Goal: Information Seeking & Learning: Learn about a topic

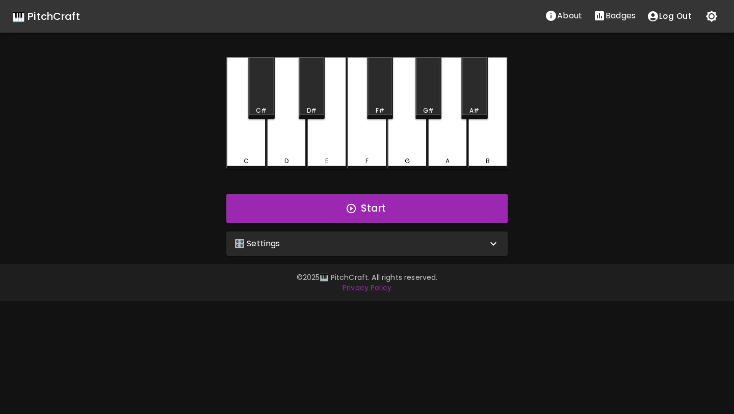
click at [459, 249] on div "🎛️ Settings" at bounding box center [360, 244] width 253 height 12
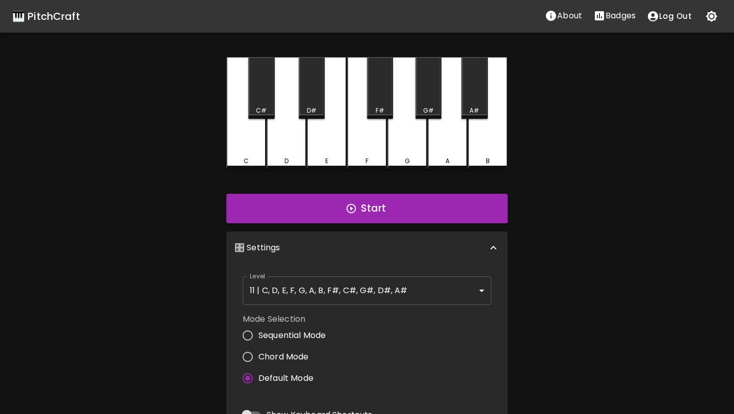
click at [416, 286] on body "🎹 PitchCraft About Badges Log Out C C# D D# E F F# G G# A A# B Start 🎛️ Setting…" at bounding box center [367, 308] width 734 height 617
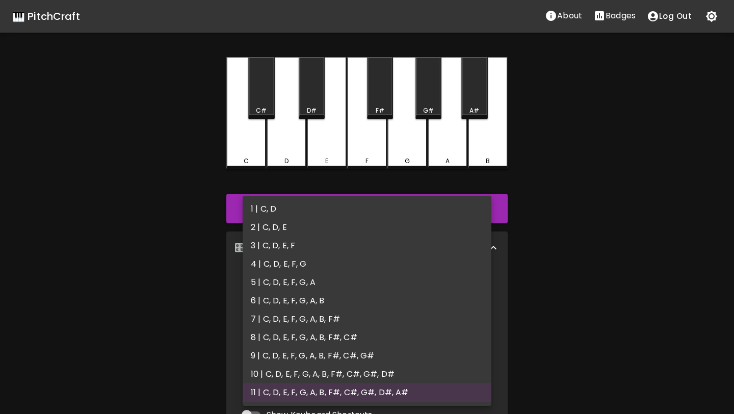
click at [382, 231] on li "2 | C, D, E" at bounding box center [367, 227] width 249 height 18
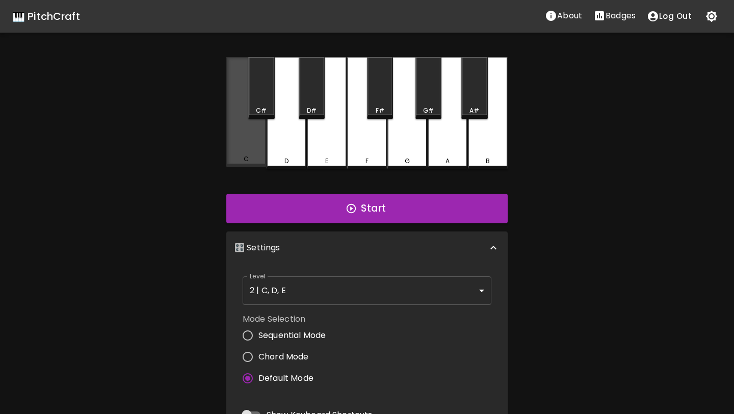
click at [249, 141] on div "C" at bounding box center [246, 112] width 40 height 110
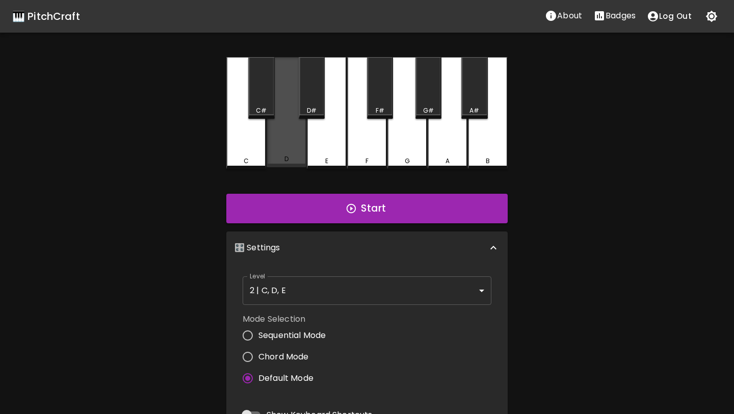
click at [288, 145] on div "D" at bounding box center [287, 112] width 40 height 110
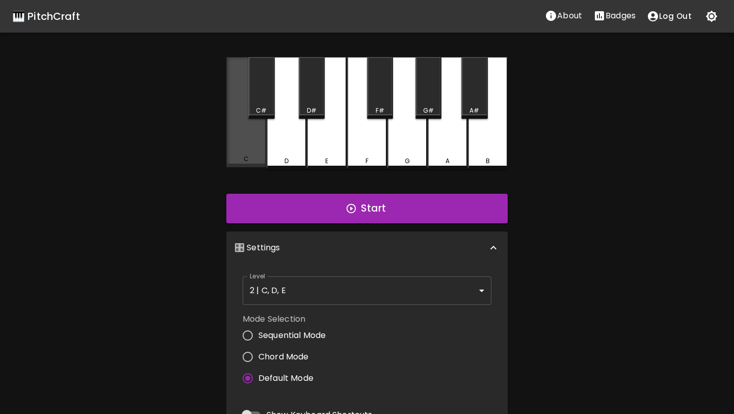
click at [256, 144] on div "C" at bounding box center [246, 112] width 40 height 110
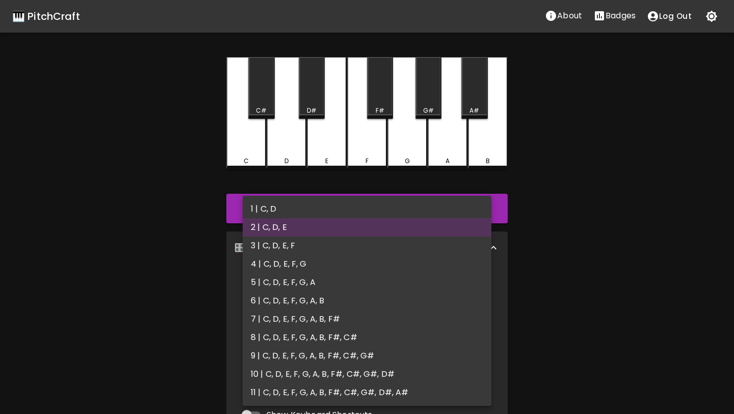
click at [361, 289] on body "🎹 PitchCraft About Badges Log Out C C# D D# E F F# G G# A A# B Start 🎛️ Setting…" at bounding box center [367, 308] width 734 height 617
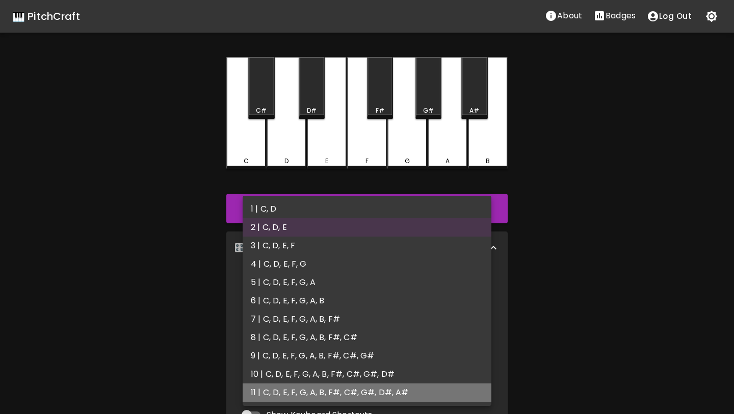
click at [347, 397] on li "11 | C, D, E, F, G, A, B, F#, C#, G#, D#, A#" at bounding box center [367, 392] width 249 height 18
type input "21"
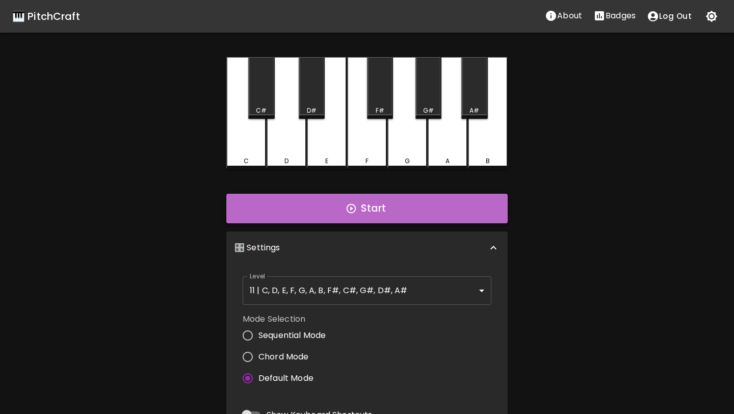
click at [348, 211] on icon "button" at bounding box center [351, 208] width 9 height 9
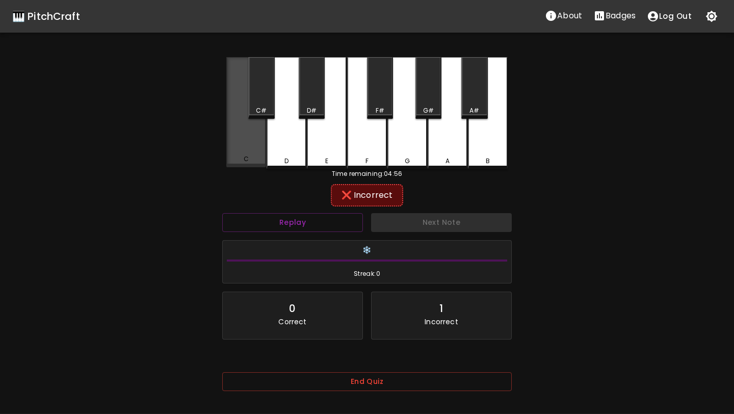
click at [253, 132] on div "C" at bounding box center [246, 112] width 40 height 110
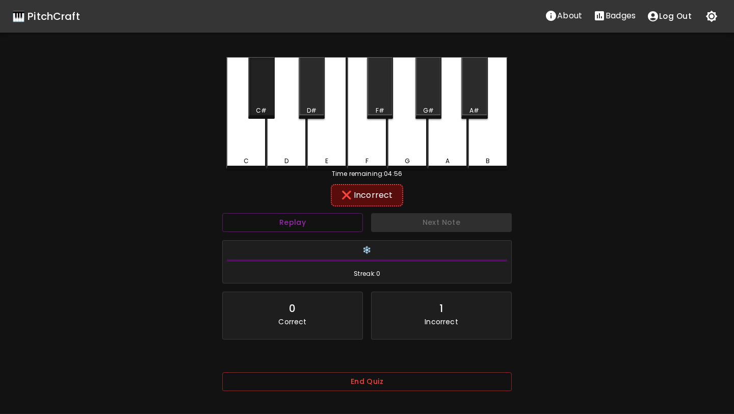
click at [256, 103] on div "C#" at bounding box center [261, 88] width 26 height 62
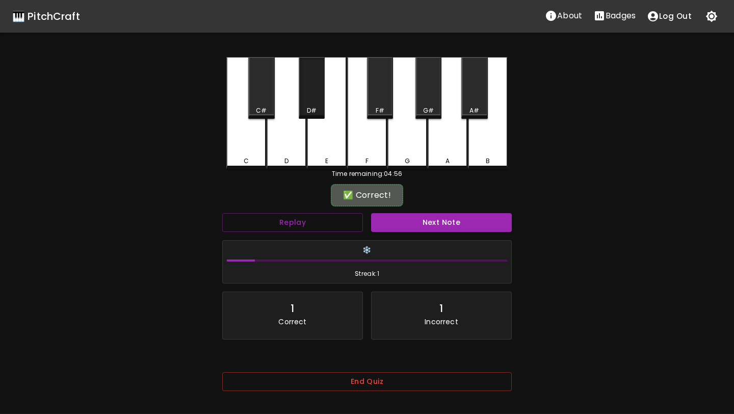
click at [312, 102] on div "D#" at bounding box center [312, 88] width 26 height 62
click at [372, 225] on button "Next Note" at bounding box center [441, 222] width 141 height 19
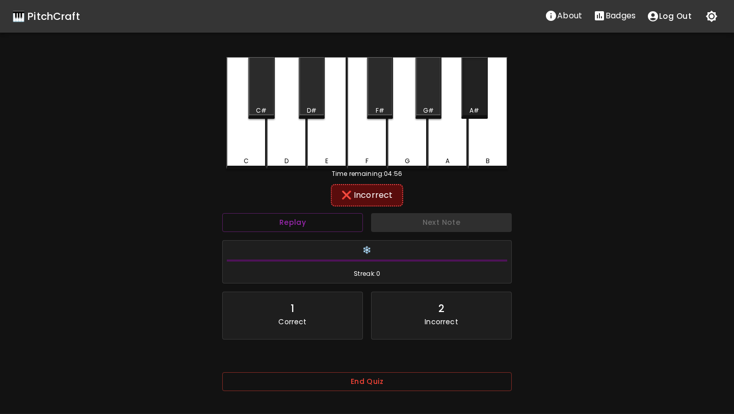
drag, startPoint x: 474, startPoint y: 92, endPoint x: 460, endPoint y: 97, distance: 15.3
click at [474, 92] on div "A#" at bounding box center [474, 88] width 26 height 62
click at [424, 106] on div "G#" at bounding box center [428, 110] width 11 height 9
click at [384, 99] on div "F#" at bounding box center [380, 88] width 26 height 62
click at [309, 99] on div "D#" at bounding box center [312, 88] width 26 height 62
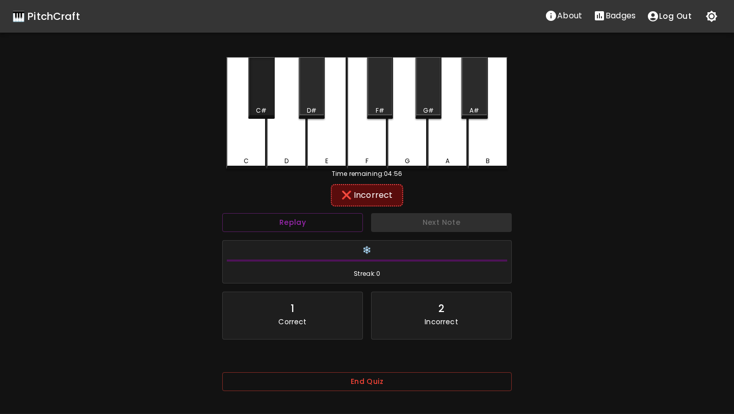
click at [255, 93] on div "C#" at bounding box center [261, 88] width 26 height 62
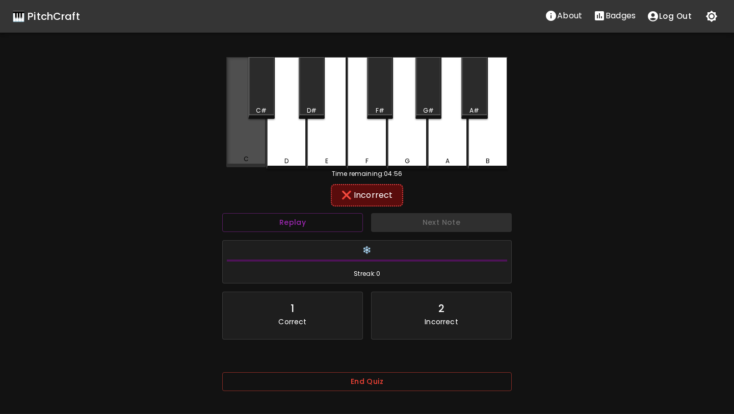
click at [243, 149] on div "C" at bounding box center [246, 112] width 40 height 110
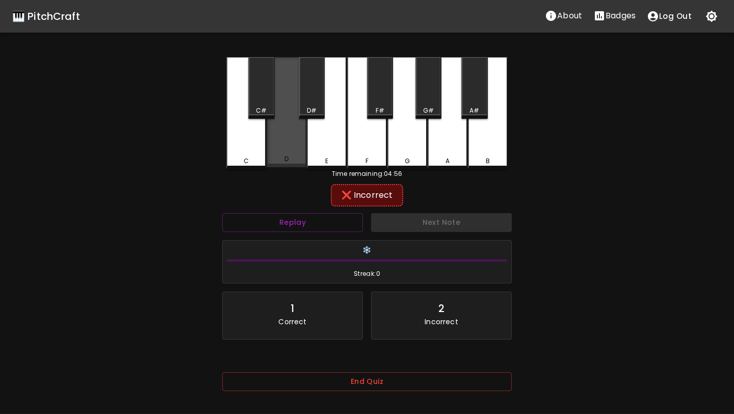
click at [279, 146] on div "D" at bounding box center [287, 112] width 40 height 110
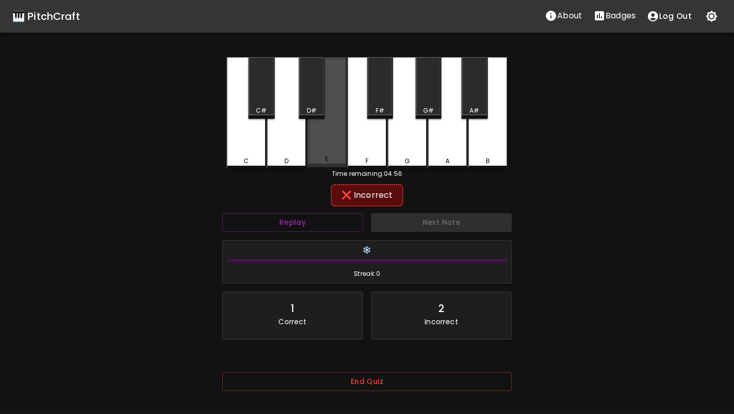
click at [326, 143] on div "E" at bounding box center [327, 112] width 40 height 110
click at [370, 143] on div "F" at bounding box center [367, 113] width 40 height 112
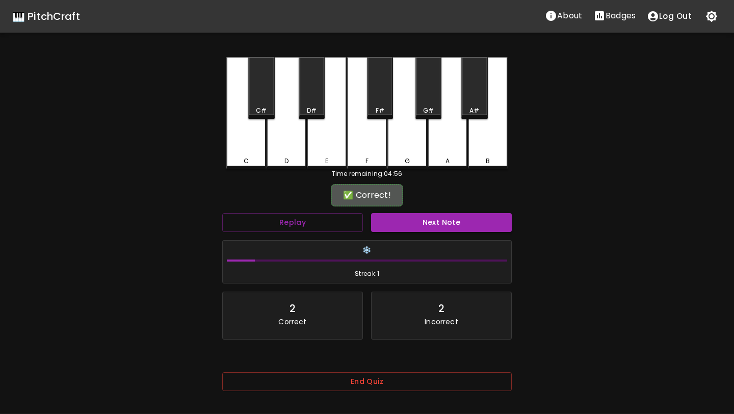
click at [400, 212] on div "Next Note" at bounding box center [441, 222] width 149 height 27
drag, startPoint x: 405, startPoint y: 227, endPoint x: 405, endPoint y: 221, distance: 6.1
click at [405, 227] on button "Next Note" at bounding box center [441, 222] width 141 height 19
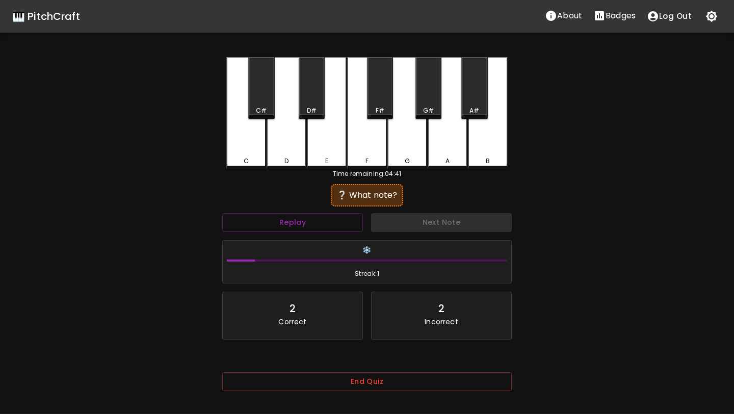
click at [374, 150] on div "F" at bounding box center [367, 113] width 40 height 112
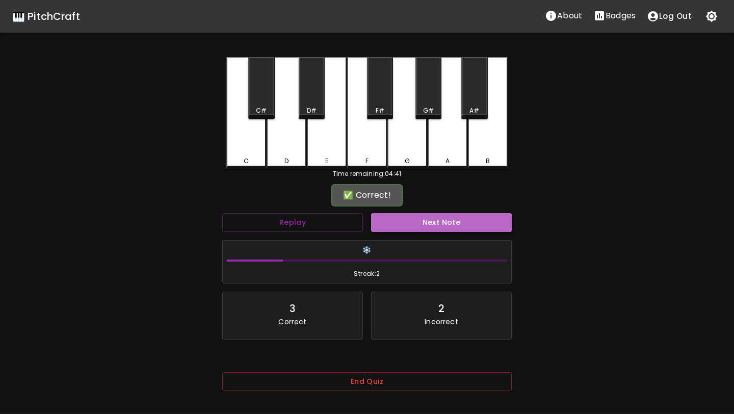
click at [427, 225] on button "Next Note" at bounding box center [441, 222] width 141 height 19
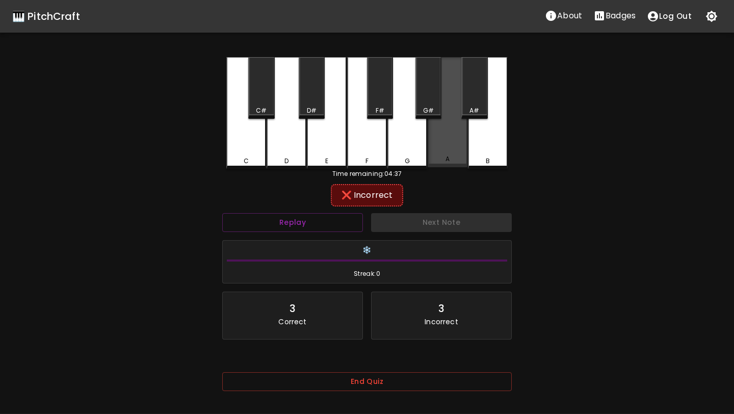
drag, startPoint x: 444, startPoint y: 135, endPoint x: 438, endPoint y: 136, distance: 6.2
click at [443, 135] on div "A" at bounding box center [448, 112] width 40 height 110
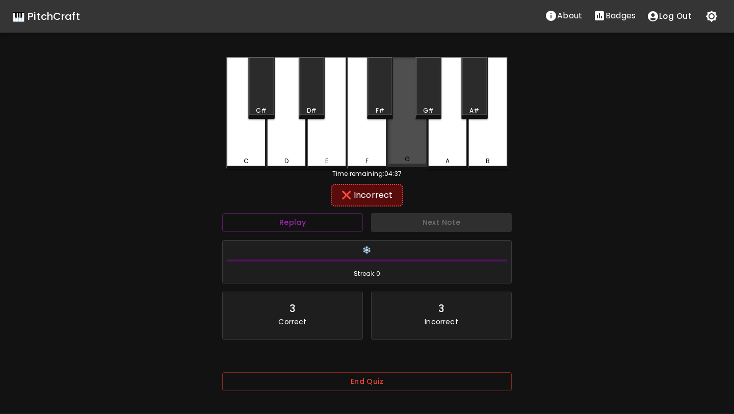
click at [422, 140] on div "G" at bounding box center [407, 112] width 40 height 110
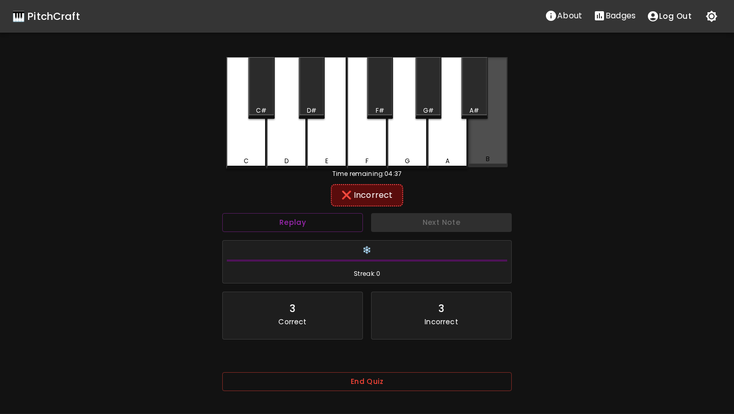
drag, startPoint x: 480, startPoint y: 137, endPoint x: 412, endPoint y: 137, distance: 68.3
click at [466, 137] on div "C C# D D# E F F# G G# A A# B" at bounding box center [366, 113] width 281 height 112
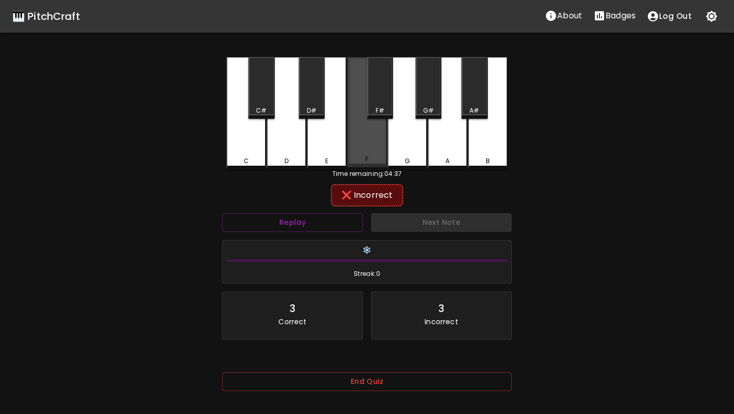
drag, startPoint x: 358, startPoint y: 137, endPoint x: 334, endPoint y: 137, distance: 23.4
click at [356, 137] on div "F" at bounding box center [367, 112] width 40 height 110
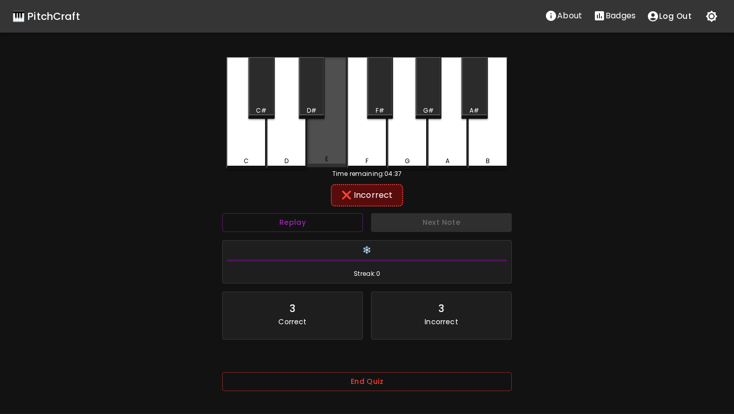
drag, startPoint x: 329, startPoint y: 137, endPoint x: 322, endPoint y: 137, distance: 7.7
click at [328, 137] on div "E" at bounding box center [327, 112] width 40 height 110
drag, startPoint x: 314, startPoint y: 137, endPoint x: 303, endPoint y: 137, distance: 11.7
click at [311, 137] on div "E" at bounding box center [327, 112] width 40 height 110
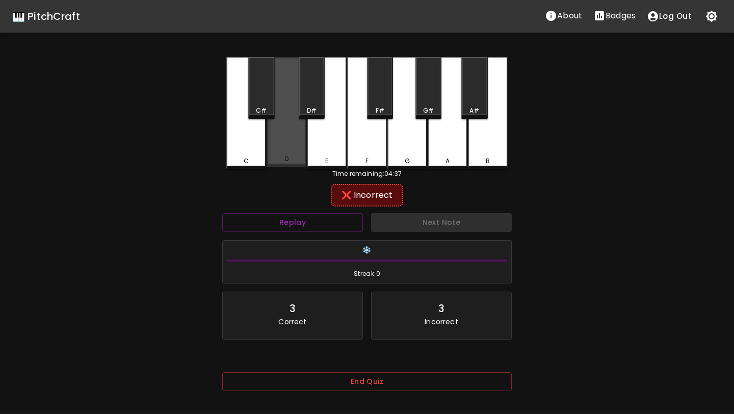
drag, startPoint x: 302, startPoint y: 137, endPoint x: 200, endPoint y: 133, distance: 101.5
click at [209, 134] on div "🎹 PitchCraft About Badges Log Out C C# D D# E F F# G G# A A# B Time remaining: …" at bounding box center [367, 202] width 734 height 405
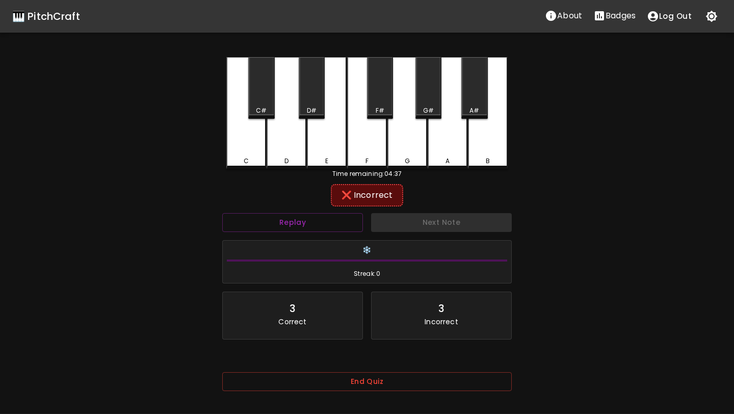
click at [222, 141] on div "C C# D D# E F F# G G# A A# B Time remaining: 04:37 ❌ Incorrect Replay Next Note…" at bounding box center [367, 231] width 306 height 348
click at [251, 141] on div "C" at bounding box center [246, 112] width 40 height 110
click at [254, 113] on div "C#" at bounding box center [261, 110] width 24 height 9
click at [321, 99] on div "D#" at bounding box center [312, 88] width 26 height 62
click at [371, 98] on div "F#" at bounding box center [380, 88] width 26 height 62
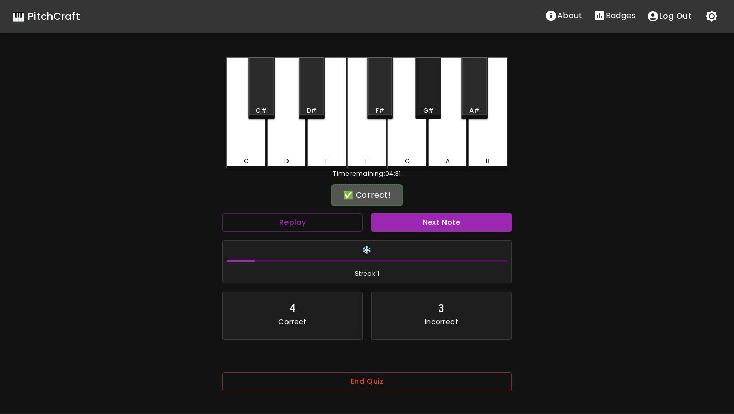
click at [430, 93] on div "G#" at bounding box center [428, 88] width 26 height 62
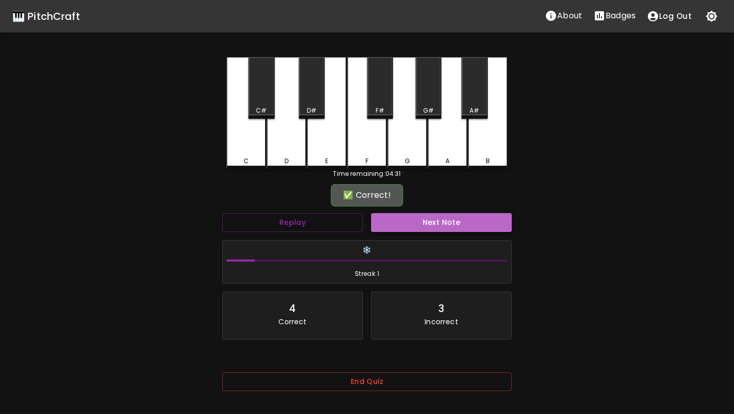
click at [390, 219] on button "Next Note" at bounding box center [441, 222] width 141 height 19
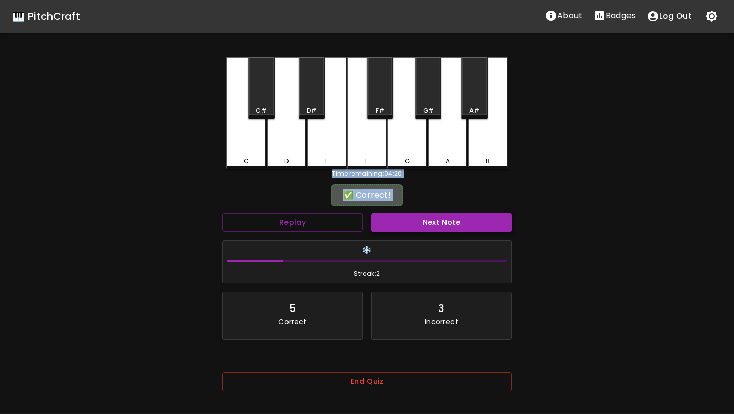
drag, startPoint x: 247, startPoint y: 126, endPoint x: 394, endPoint y: 219, distance: 173.9
click at [394, 219] on div "C C# D D# E F F# G G# A A# B Time remaining: 04:20 ✅ Correct! Replay Next Note …" at bounding box center [367, 231] width 306 height 348
click at [393, 223] on button "Next Note" at bounding box center [441, 222] width 141 height 19
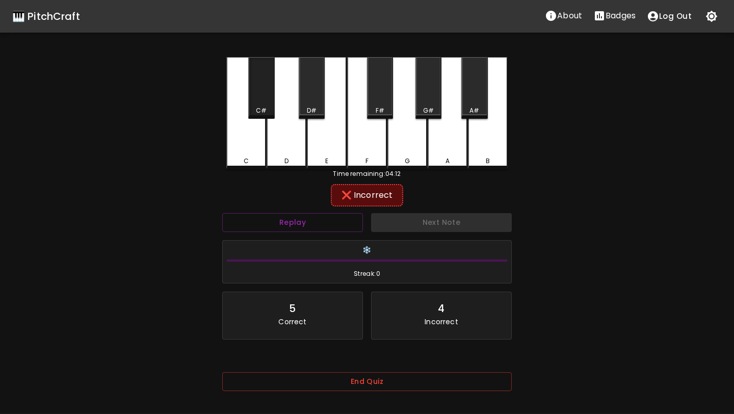
click at [264, 91] on div "C#" at bounding box center [261, 88] width 26 height 62
click at [311, 103] on div "D#" at bounding box center [312, 88] width 26 height 62
click at [381, 94] on div "F#" at bounding box center [380, 88] width 26 height 62
click at [426, 92] on div "G#" at bounding box center [428, 88] width 26 height 62
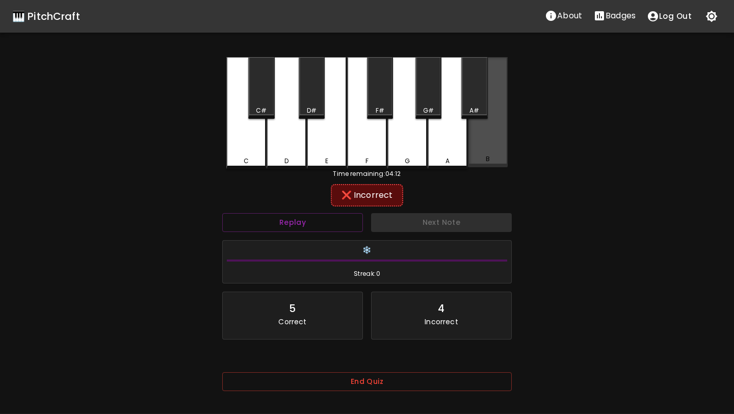
click at [488, 91] on div "B" at bounding box center [488, 112] width 40 height 110
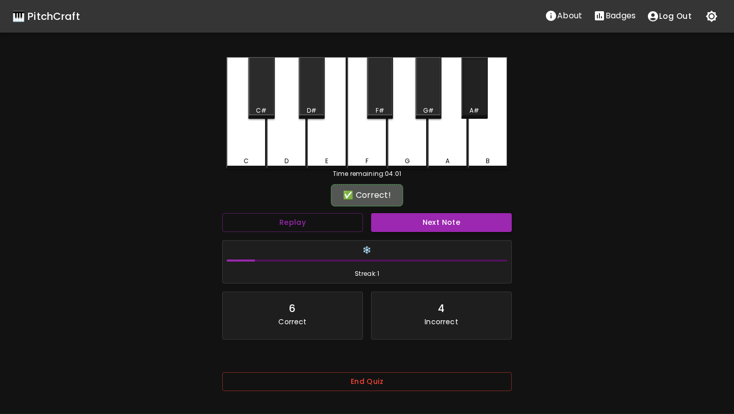
click at [466, 70] on div "A#" at bounding box center [474, 88] width 26 height 62
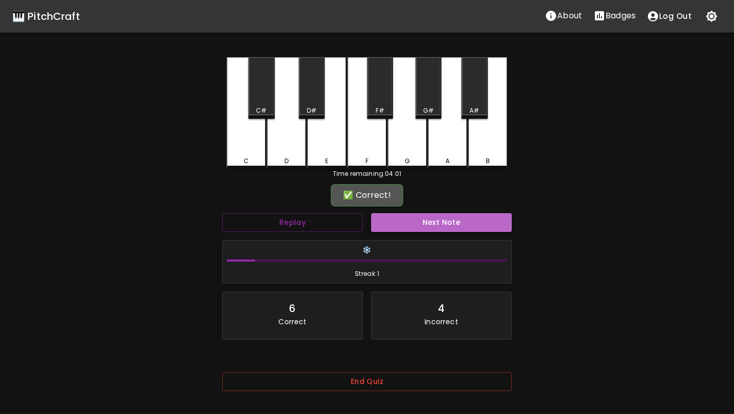
click at [438, 214] on button "Next Note" at bounding box center [441, 222] width 141 height 19
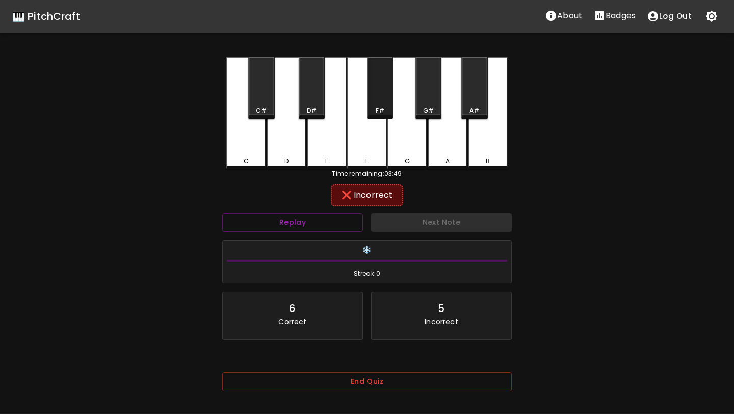
click at [380, 93] on div "F#" at bounding box center [380, 88] width 26 height 62
click at [368, 130] on div "F" at bounding box center [367, 113] width 40 height 112
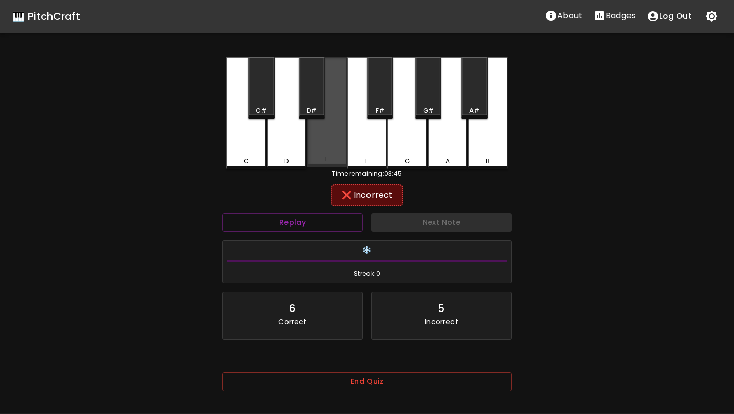
click at [337, 128] on div "E" at bounding box center [327, 112] width 40 height 110
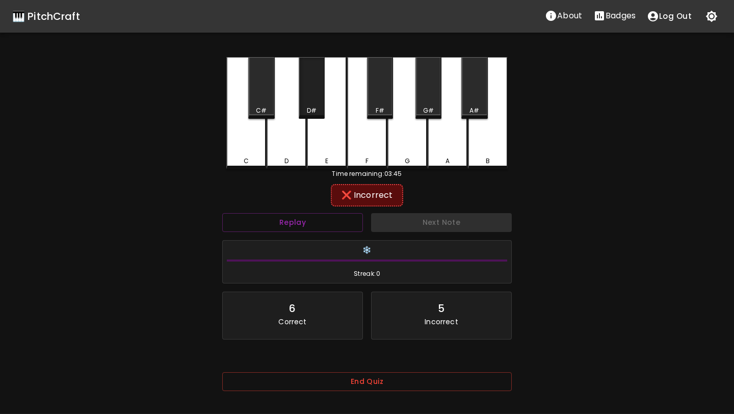
click at [302, 100] on div "D#" at bounding box center [312, 88] width 26 height 62
click at [302, 108] on div "D#" at bounding box center [312, 110] width 24 height 9
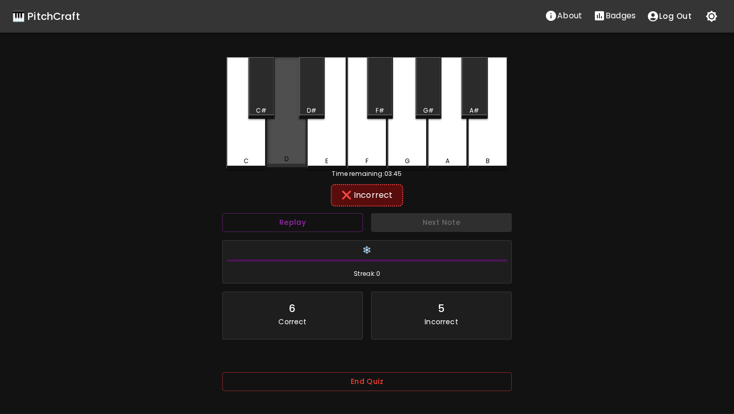
click at [286, 135] on div "D" at bounding box center [287, 112] width 40 height 110
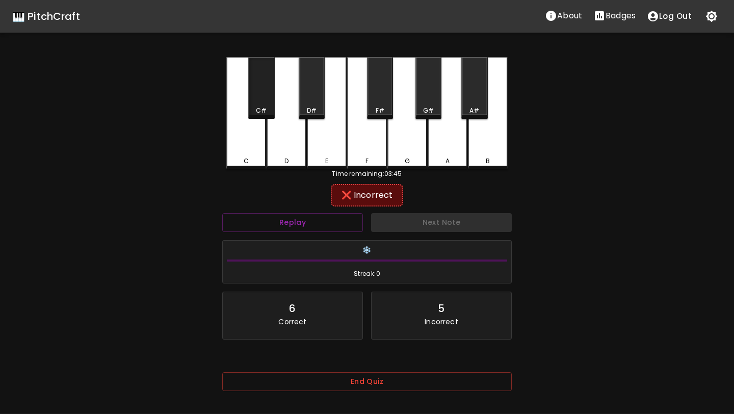
click at [264, 106] on div "C#" at bounding box center [261, 110] width 11 height 9
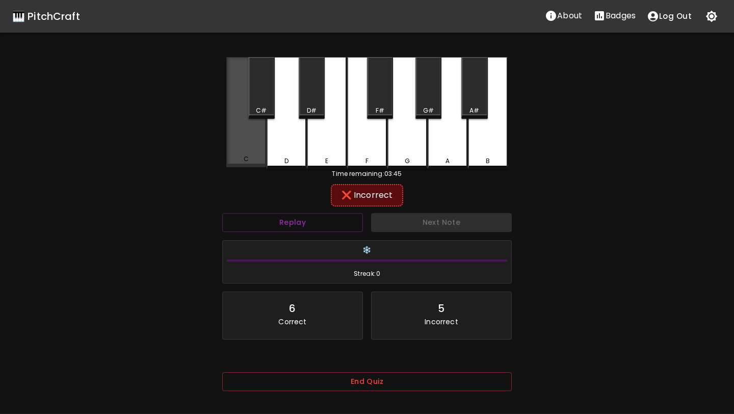
click at [260, 130] on div "C" at bounding box center [246, 112] width 40 height 110
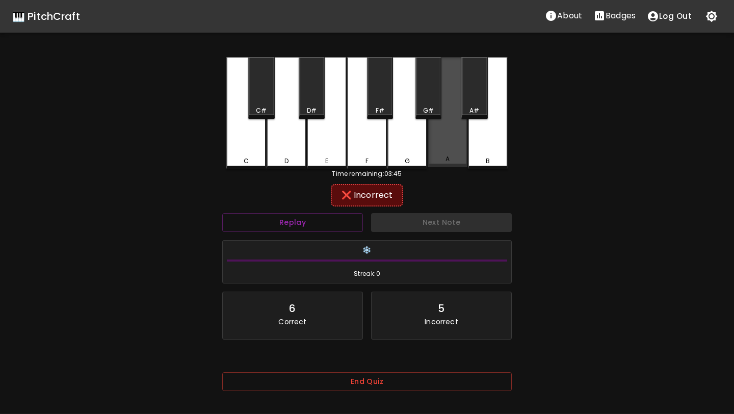
click at [458, 121] on div "A" at bounding box center [448, 112] width 40 height 110
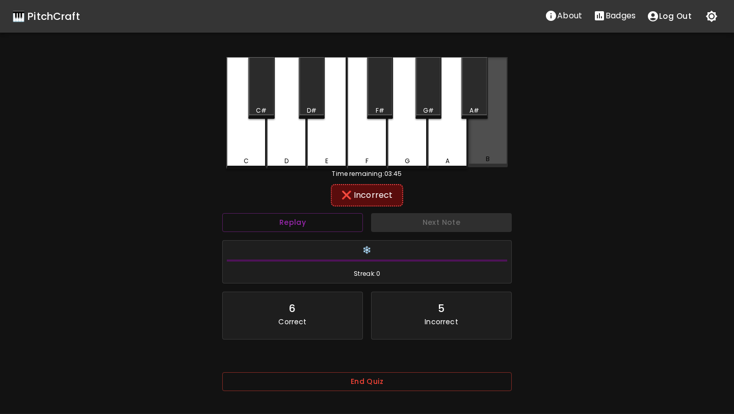
click at [478, 131] on div "B" at bounding box center [488, 112] width 40 height 110
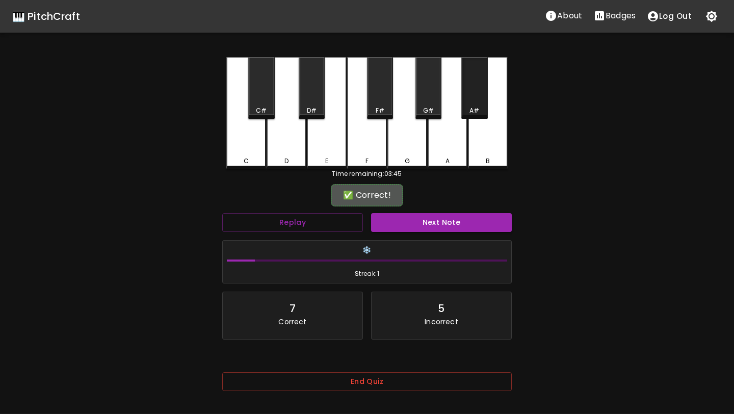
click at [474, 113] on div "A#" at bounding box center [474, 110] width 10 height 9
click at [453, 212] on div "Next Note" at bounding box center [441, 222] width 149 height 27
drag, startPoint x: 453, startPoint y: 213, endPoint x: 455, endPoint y: 221, distance: 8.4
click at [454, 217] on div "Next Note" at bounding box center [441, 222] width 149 height 27
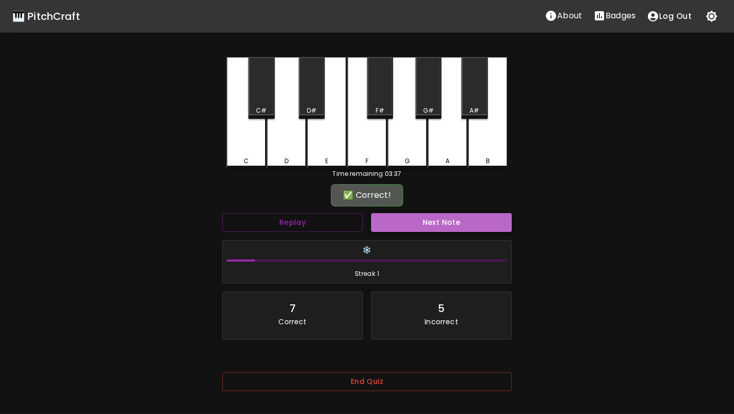
click at [455, 221] on button "Next Note" at bounding box center [441, 222] width 141 height 19
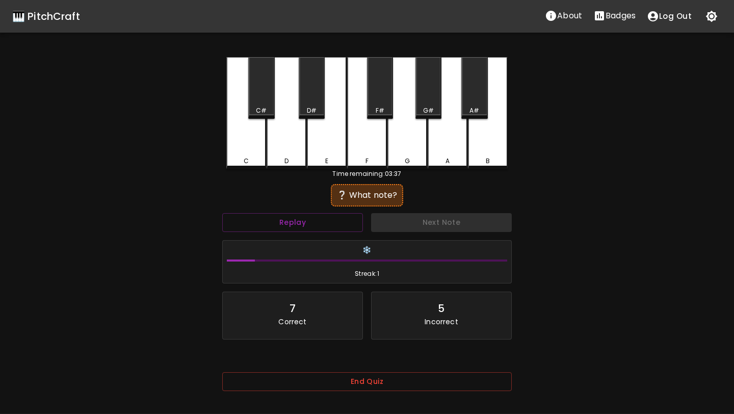
click at [455, 221] on div "Next Note" at bounding box center [441, 222] width 149 height 27
click at [336, 150] on div "E" at bounding box center [327, 113] width 40 height 112
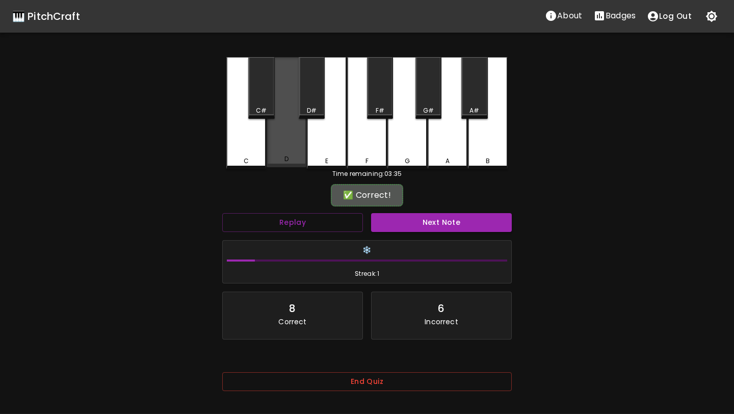
click at [268, 149] on div "D" at bounding box center [287, 112] width 40 height 110
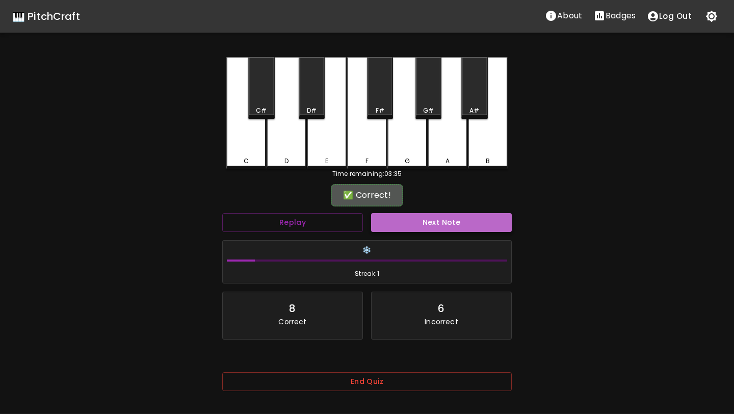
click at [447, 220] on button "Next Note" at bounding box center [441, 222] width 141 height 19
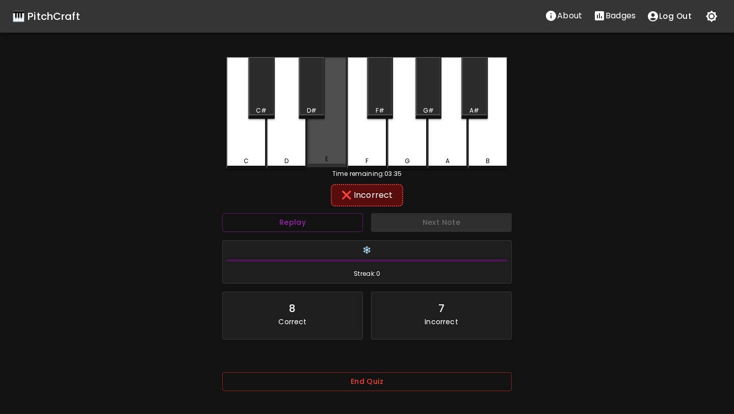
click at [343, 163] on div "E" at bounding box center [327, 158] width 38 height 9
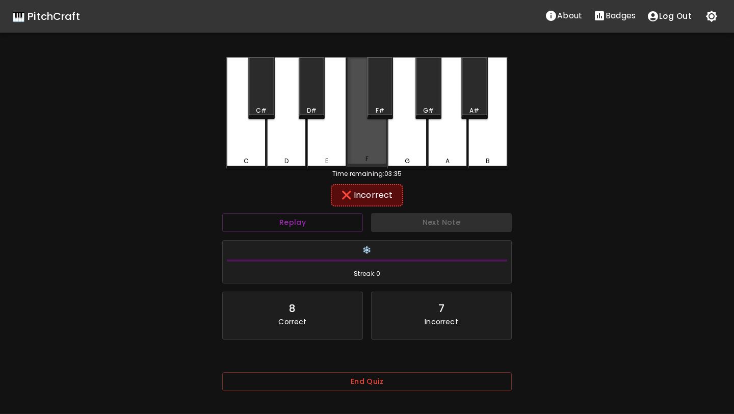
click at [364, 159] on div "F" at bounding box center [367, 158] width 38 height 9
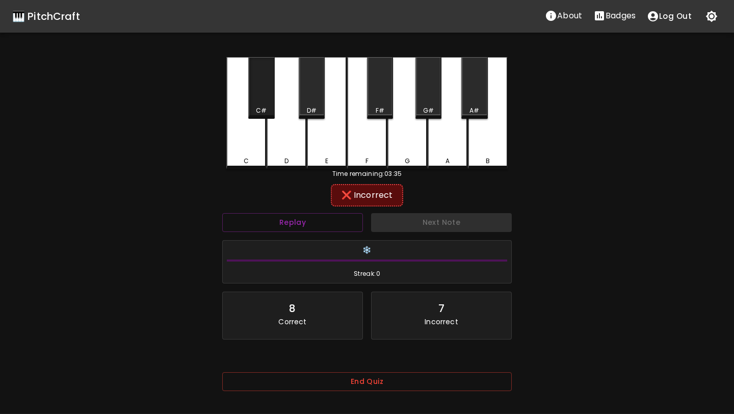
click at [273, 103] on div "C#" at bounding box center [261, 88] width 26 height 62
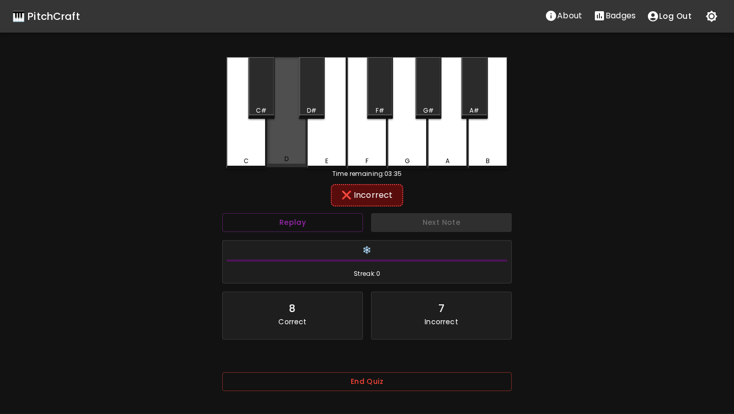
drag, startPoint x: 295, startPoint y: 94, endPoint x: 303, endPoint y: 94, distance: 7.6
click at [295, 94] on div "D" at bounding box center [287, 112] width 40 height 110
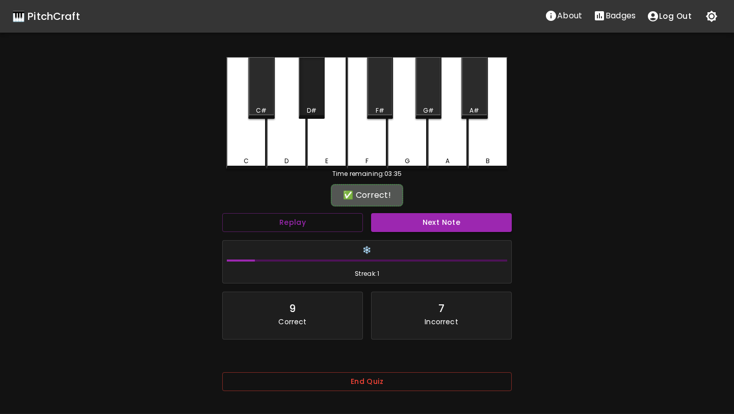
click at [310, 94] on div "D#" at bounding box center [312, 88] width 26 height 62
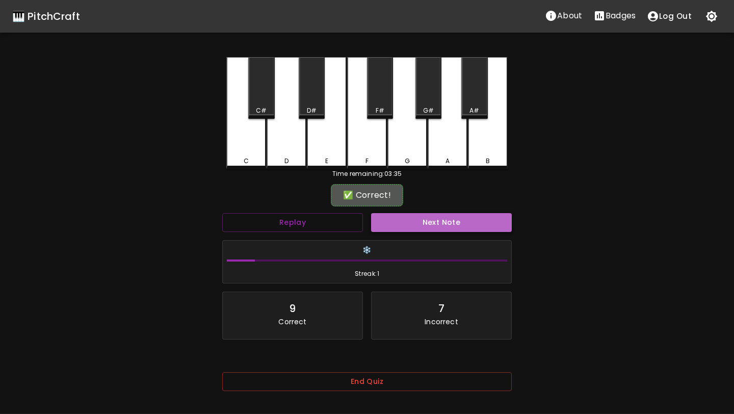
click at [393, 219] on button "Next Note" at bounding box center [441, 222] width 141 height 19
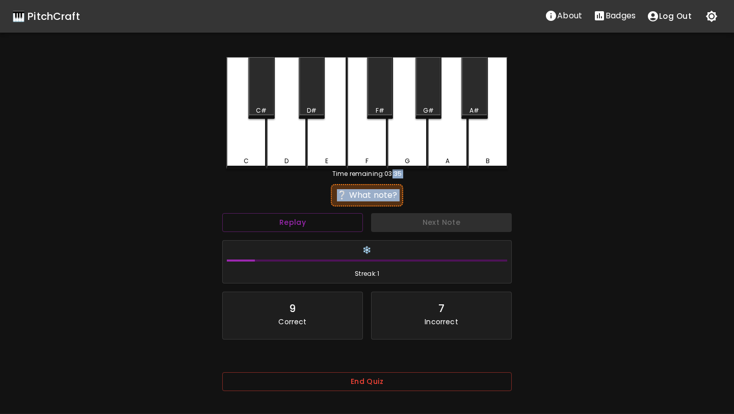
drag, startPoint x: 400, startPoint y: 219, endPoint x: 397, endPoint y: 162, distance: 57.2
click at [395, 170] on div "C C# D D# E F F# G G# A A# B Time remaining: 03:35 ❔ What note? Replay Next Not…" at bounding box center [367, 231] width 306 height 348
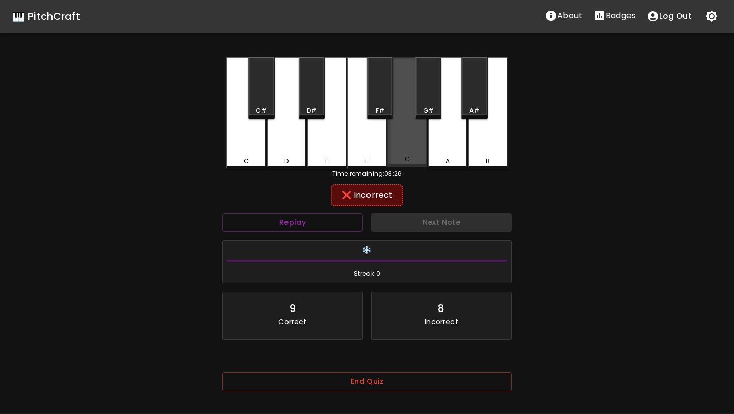
click at [414, 153] on div "G" at bounding box center [407, 112] width 40 height 110
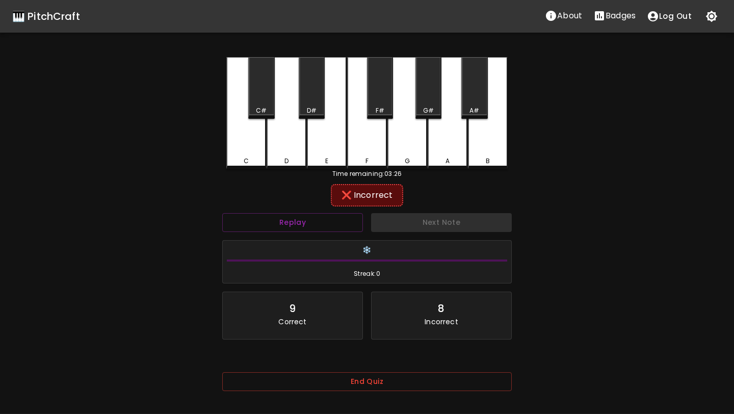
click at [467, 159] on div "C C# D D# E F F# G G# A A# B" at bounding box center [366, 113] width 281 height 112
drag, startPoint x: 479, startPoint y: 157, endPoint x: 380, endPoint y: 157, distance: 99.4
click at [468, 157] on div "B" at bounding box center [488, 112] width 40 height 110
click at [345, 144] on div "E" at bounding box center [327, 112] width 40 height 110
click at [369, 145] on div "F" at bounding box center [367, 112] width 40 height 110
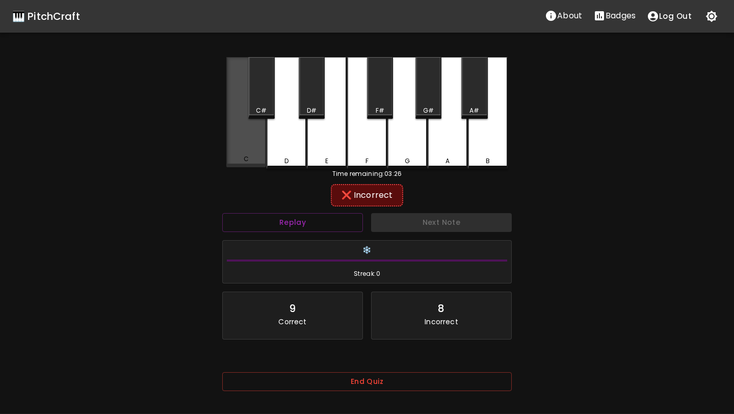
click at [247, 150] on div "C" at bounding box center [246, 112] width 40 height 110
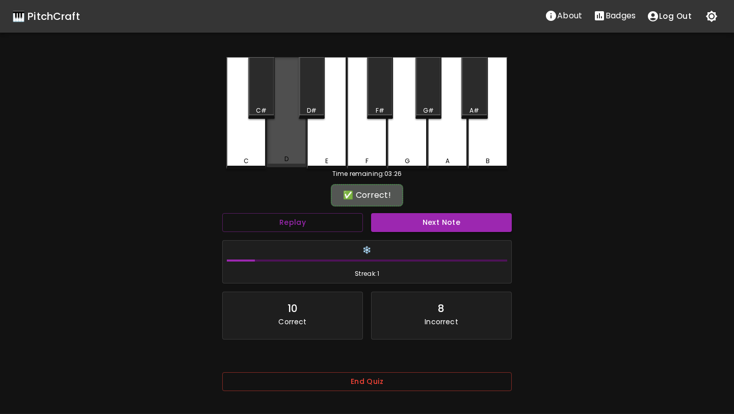
click at [299, 148] on div "D" at bounding box center [287, 112] width 40 height 110
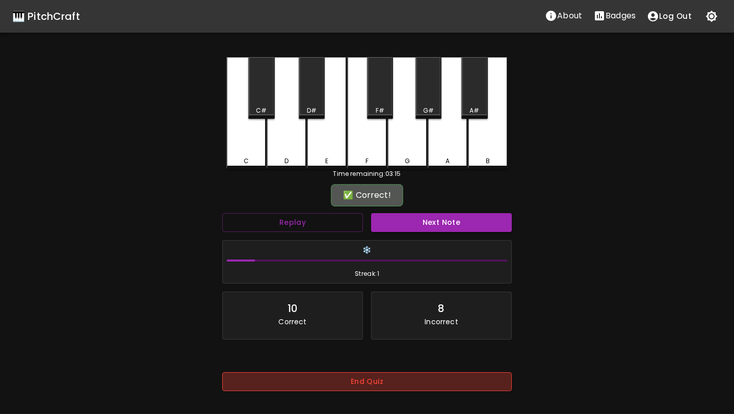
click at [364, 381] on button "End Quiz" at bounding box center [367, 381] width 290 height 19
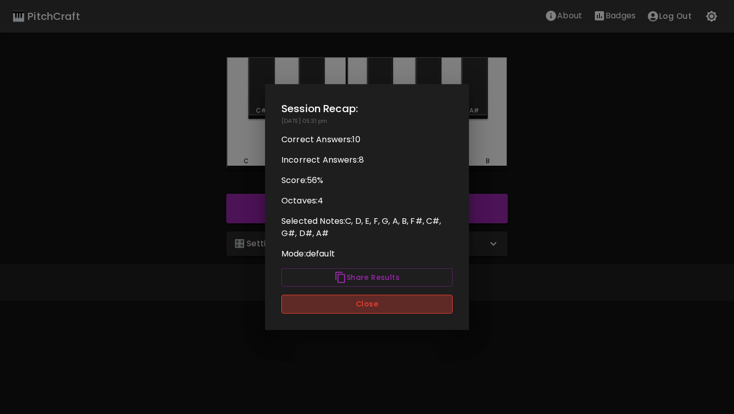
click at [389, 310] on button "Close" at bounding box center [366, 304] width 171 height 19
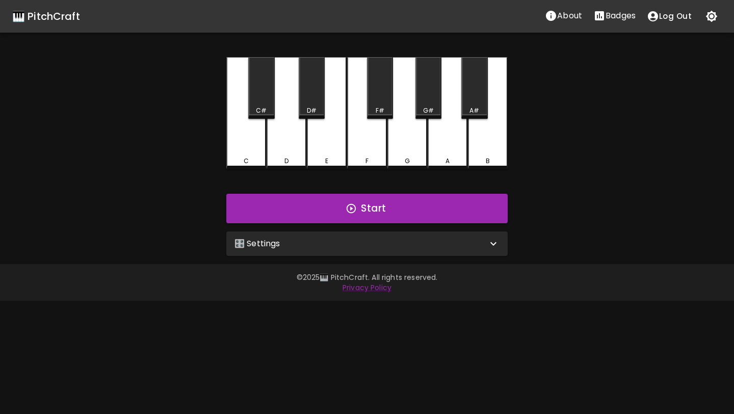
click at [379, 249] on div "🎛️ Settings" at bounding box center [366, 243] width 281 height 24
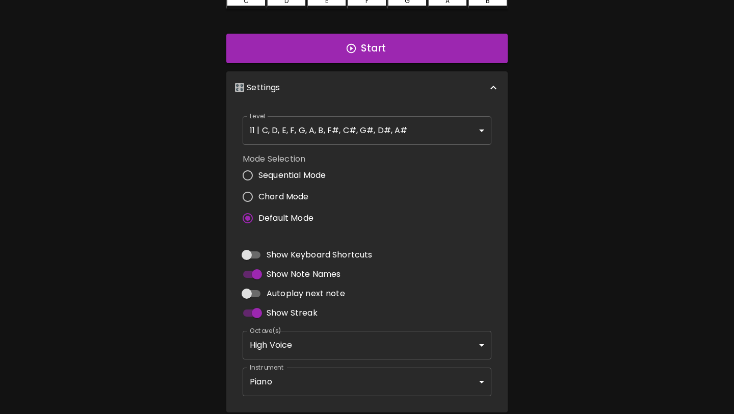
scroll to position [161, 0]
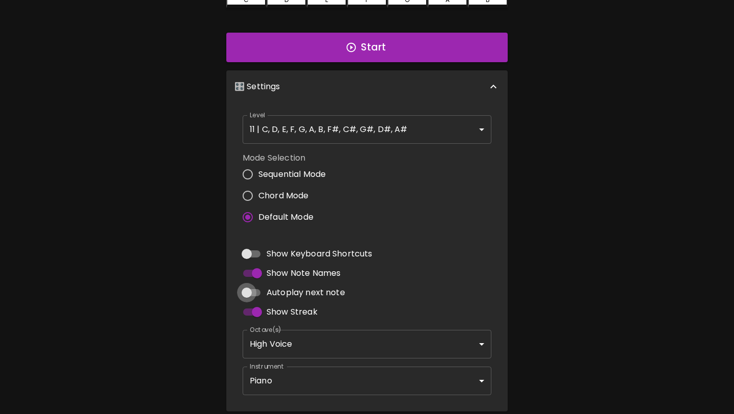
click at [238, 293] on input "Autoplay next note" at bounding box center [247, 292] width 58 height 19
checkbox input "true"
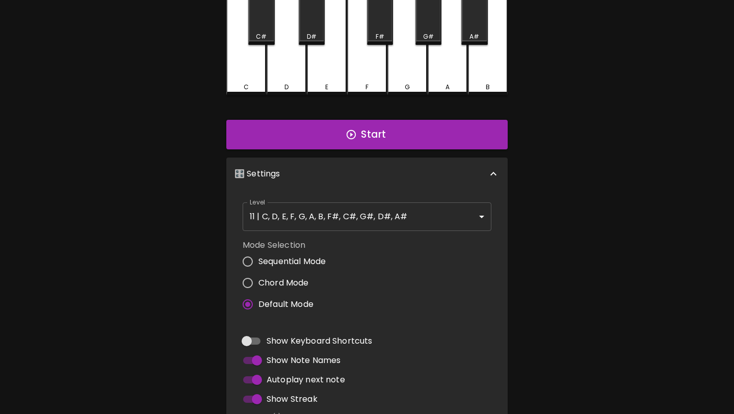
scroll to position [0, 0]
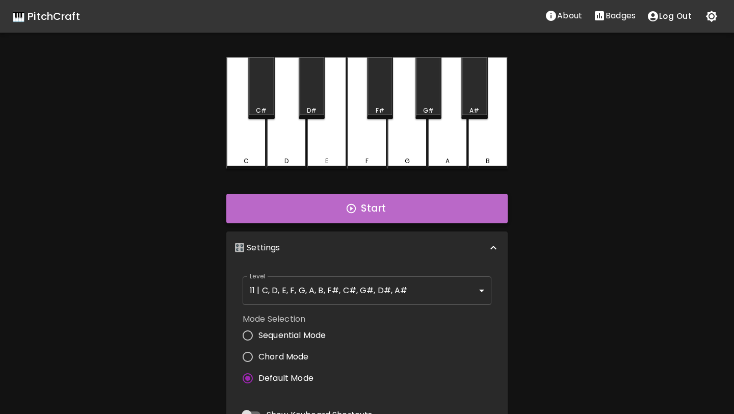
click at [342, 213] on button "Start" at bounding box center [366, 209] width 281 height 30
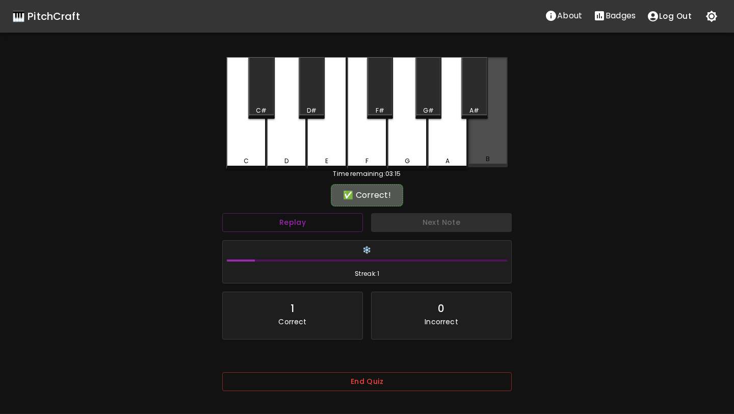
click at [490, 126] on div "B" at bounding box center [488, 112] width 40 height 110
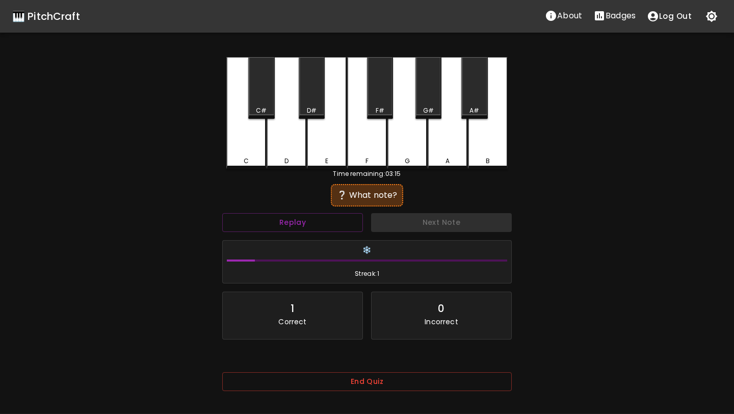
click at [463, 132] on div "A" at bounding box center [448, 113] width 40 height 112
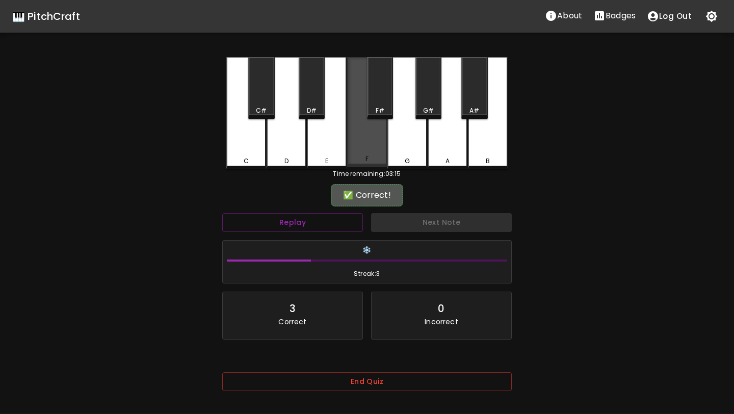
click at [372, 128] on div "F" at bounding box center [367, 112] width 40 height 110
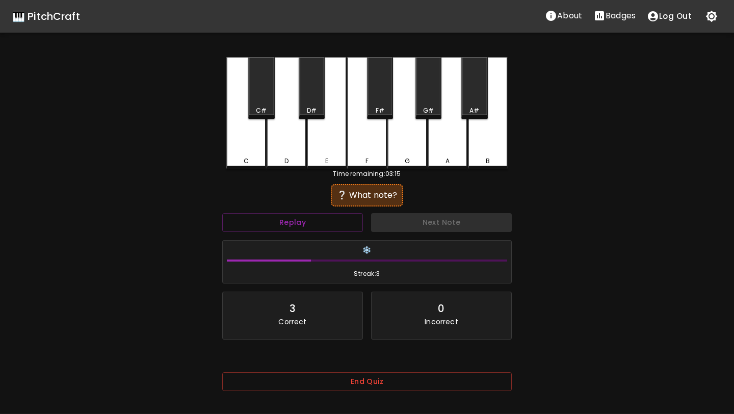
click at [372, 128] on div "F" at bounding box center [367, 113] width 40 height 112
click at [249, 142] on div "C" at bounding box center [246, 113] width 40 height 112
click at [410, 142] on div "G" at bounding box center [407, 113] width 40 height 112
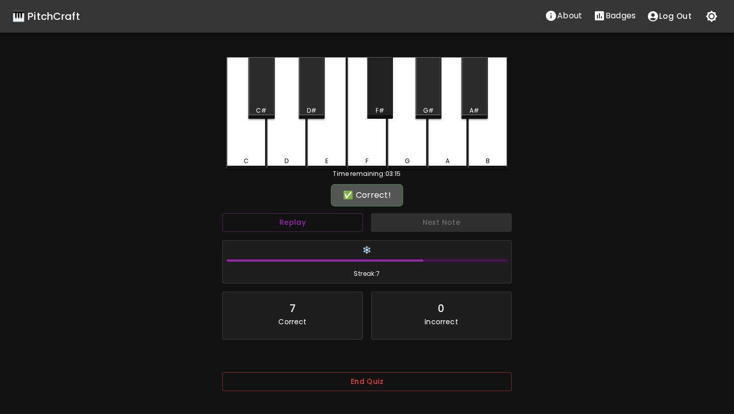
click at [385, 102] on div "F#" at bounding box center [380, 88] width 26 height 62
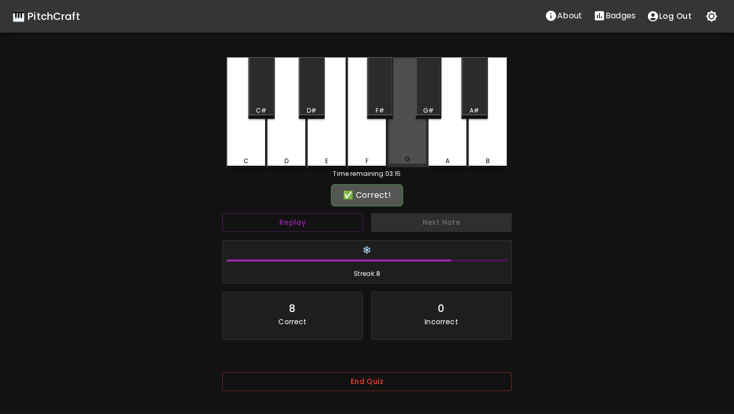
click at [410, 134] on div "G" at bounding box center [407, 112] width 40 height 110
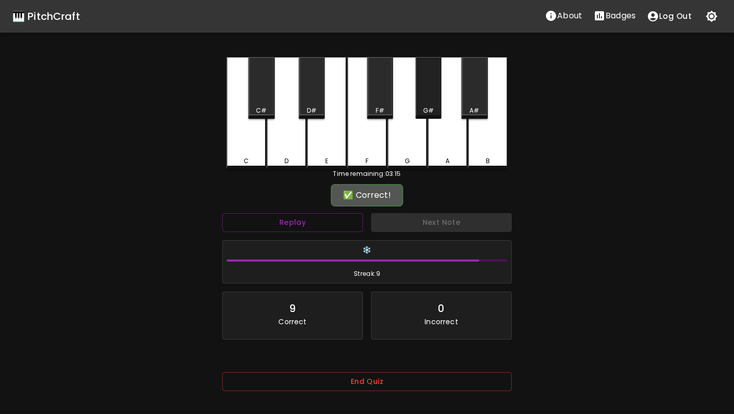
click at [424, 110] on div "G#" at bounding box center [428, 110] width 11 height 9
click at [491, 141] on div "B" at bounding box center [488, 113] width 40 height 112
click at [426, 99] on div "G#" at bounding box center [428, 88] width 26 height 62
click at [293, 130] on div "D" at bounding box center [287, 113] width 40 height 112
click at [253, 91] on div "C#" at bounding box center [261, 88] width 26 height 62
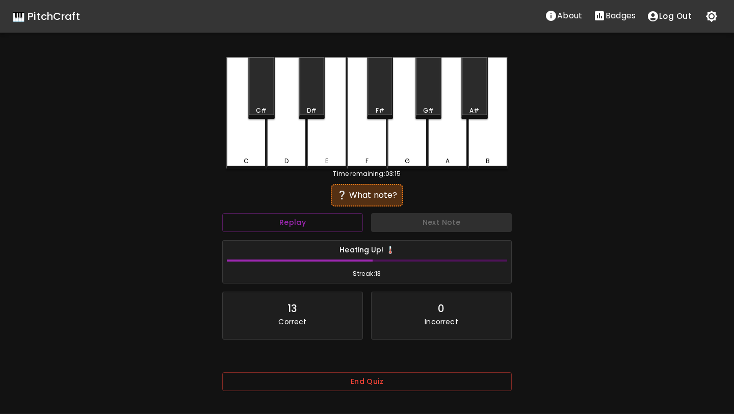
click at [439, 123] on div "A" at bounding box center [448, 113] width 40 height 112
click at [262, 89] on div "C#" at bounding box center [261, 88] width 26 height 62
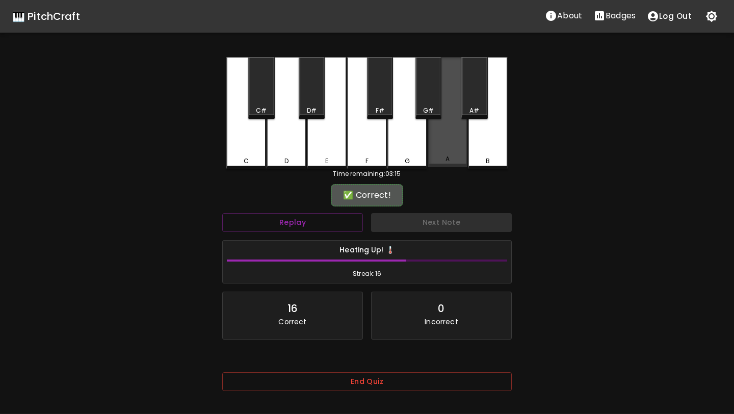
click at [457, 145] on div "A" at bounding box center [448, 112] width 40 height 110
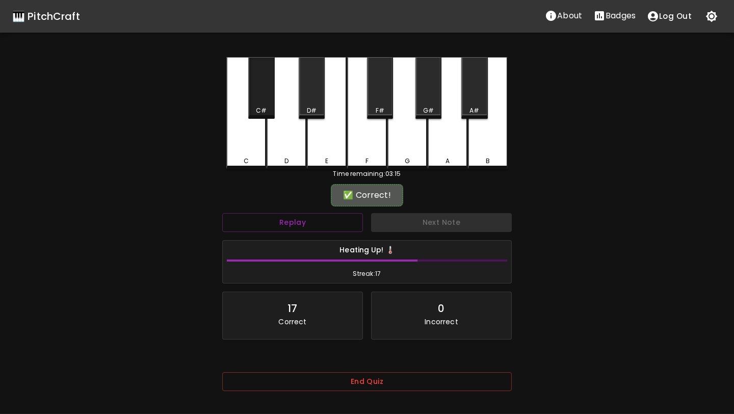
click at [267, 106] on div "C#" at bounding box center [261, 88] width 26 height 62
click at [379, 100] on div "F#" at bounding box center [380, 88] width 26 height 62
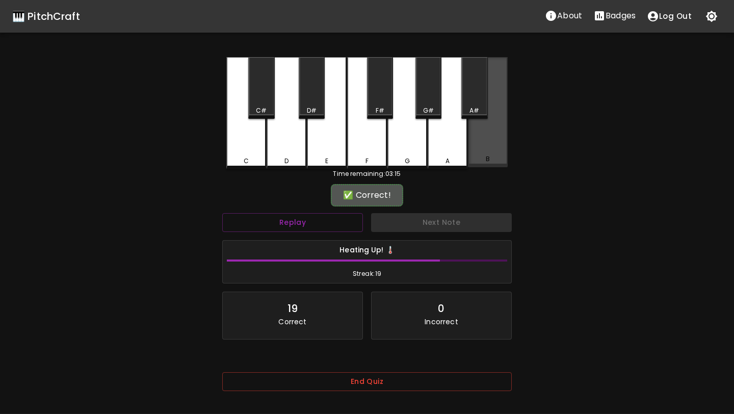
click at [477, 145] on div "B" at bounding box center [488, 112] width 40 height 110
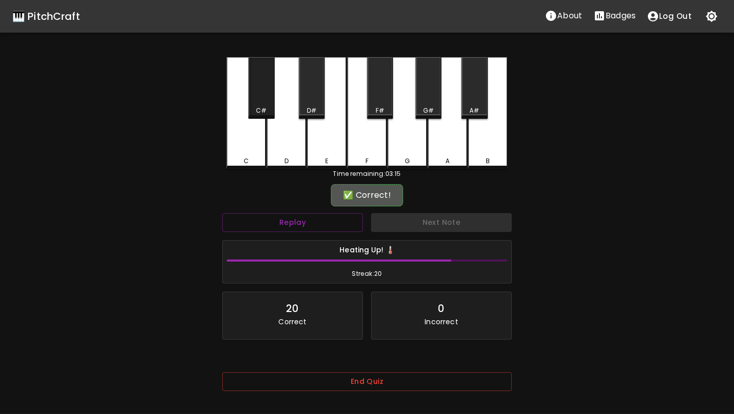
click at [267, 96] on div "C#" at bounding box center [261, 88] width 26 height 62
click at [475, 100] on div "A#" at bounding box center [474, 88] width 26 height 62
click at [453, 134] on div "A" at bounding box center [448, 113] width 40 height 112
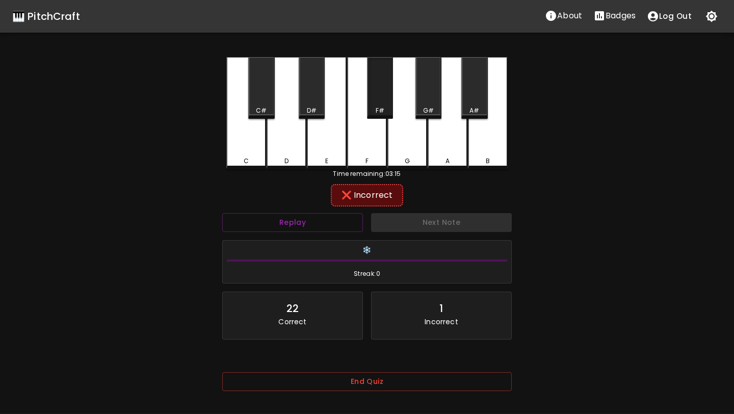
click at [381, 96] on div "F#" at bounding box center [380, 88] width 26 height 62
click at [361, 167] on div "F" at bounding box center [367, 113] width 40 height 112
click at [272, 127] on div "D" at bounding box center [287, 113] width 40 height 112
click at [492, 127] on div "B" at bounding box center [488, 113] width 40 height 112
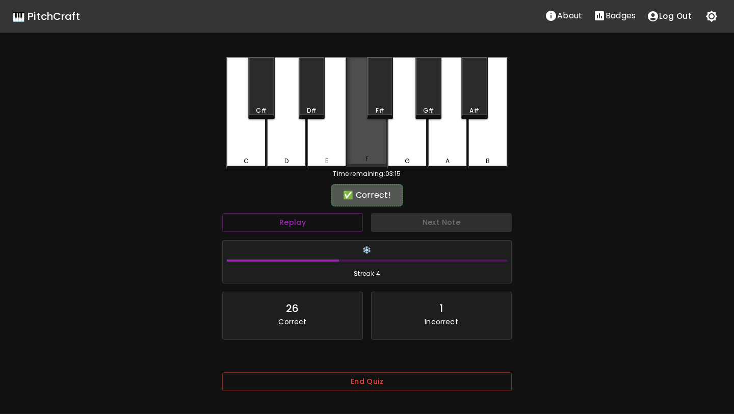
click at [360, 133] on div "F" at bounding box center [367, 112] width 40 height 110
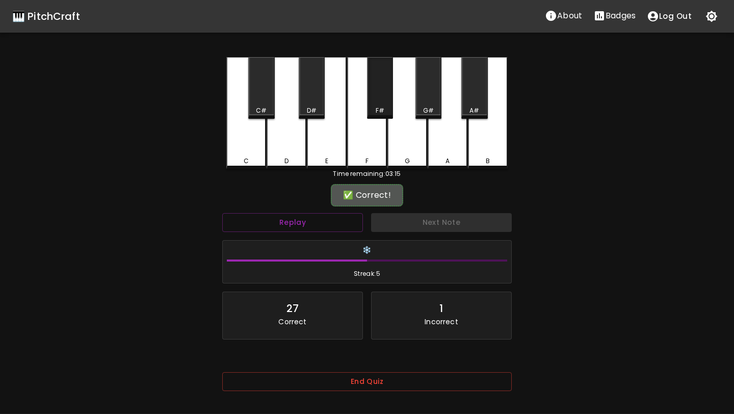
click at [389, 102] on div "F#" at bounding box center [380, 88] width 26 height 62
click at [239, 150] on div "C" at bounding box center [246, 113] width 40 height 112
click at [378, 101] on div "F#" at bounding box center [380, 88] width 26 height 62
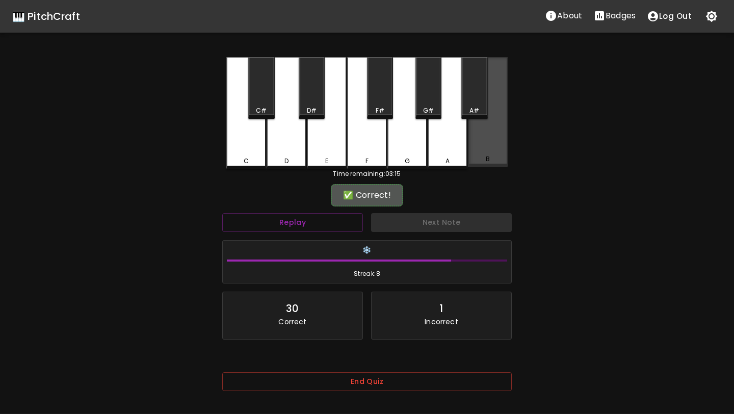
click at [483, 132] on div "B" at bounding box center [488, 112] width 40 height 110
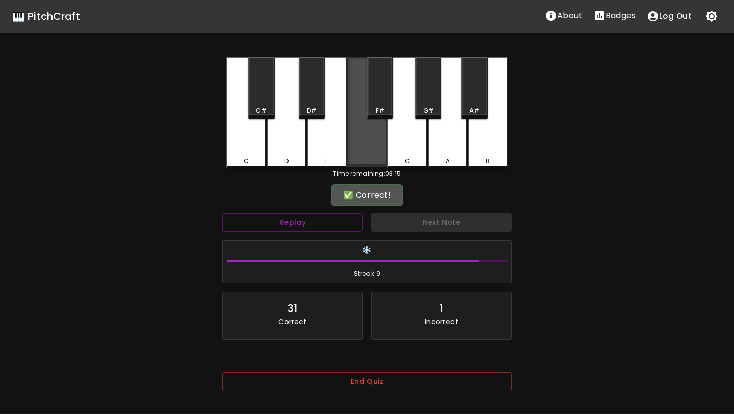
click at [365, 128] on div "F" at bounding box center [367, 112] width 40 height 110
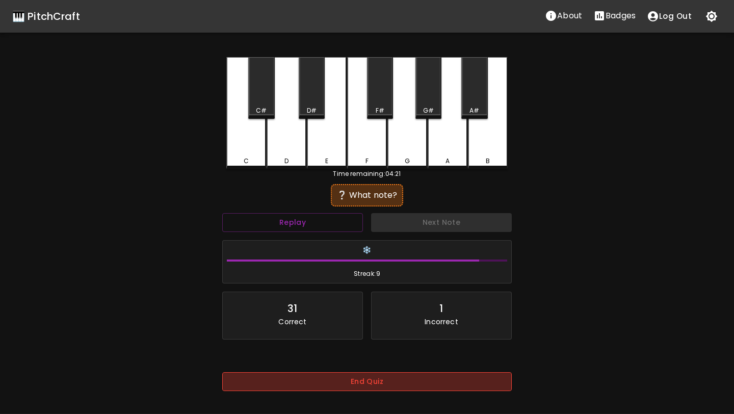
click at [414, 382] on button "End Quiz" at bounding box center [367, 381] width 290 height 19
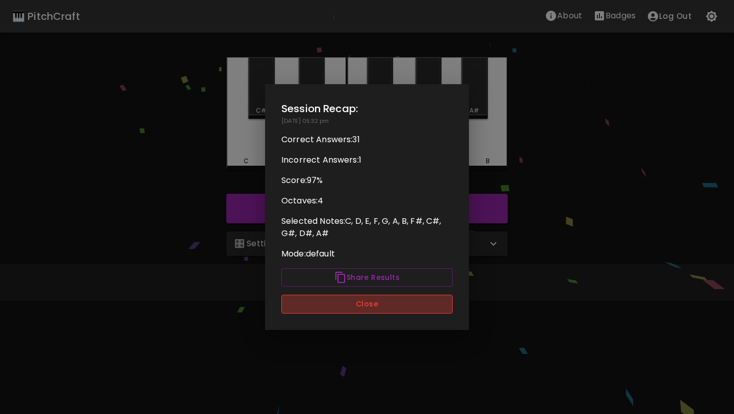
click at [385, 299] on button "Close" at bounding box center [366, 304] width 171 height 19
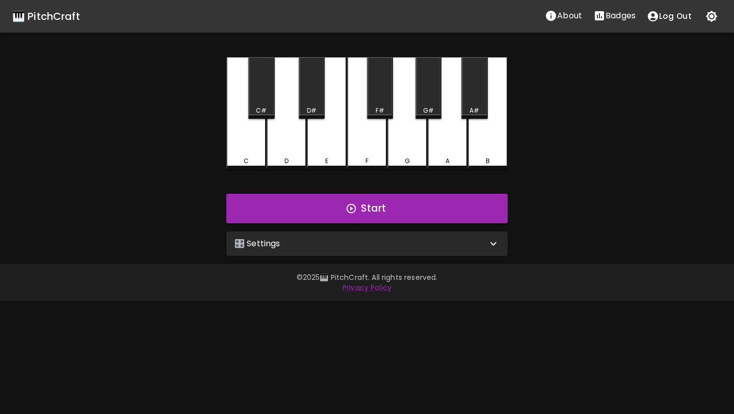
click at [385, 299] on footer "© 2025 🎹 PitchCraft. All rights reserved. Privacy Policy" at bounding box center [367, 282] width 734 height 37
